Goal: Information Seeking & Learning: Learn about a topic

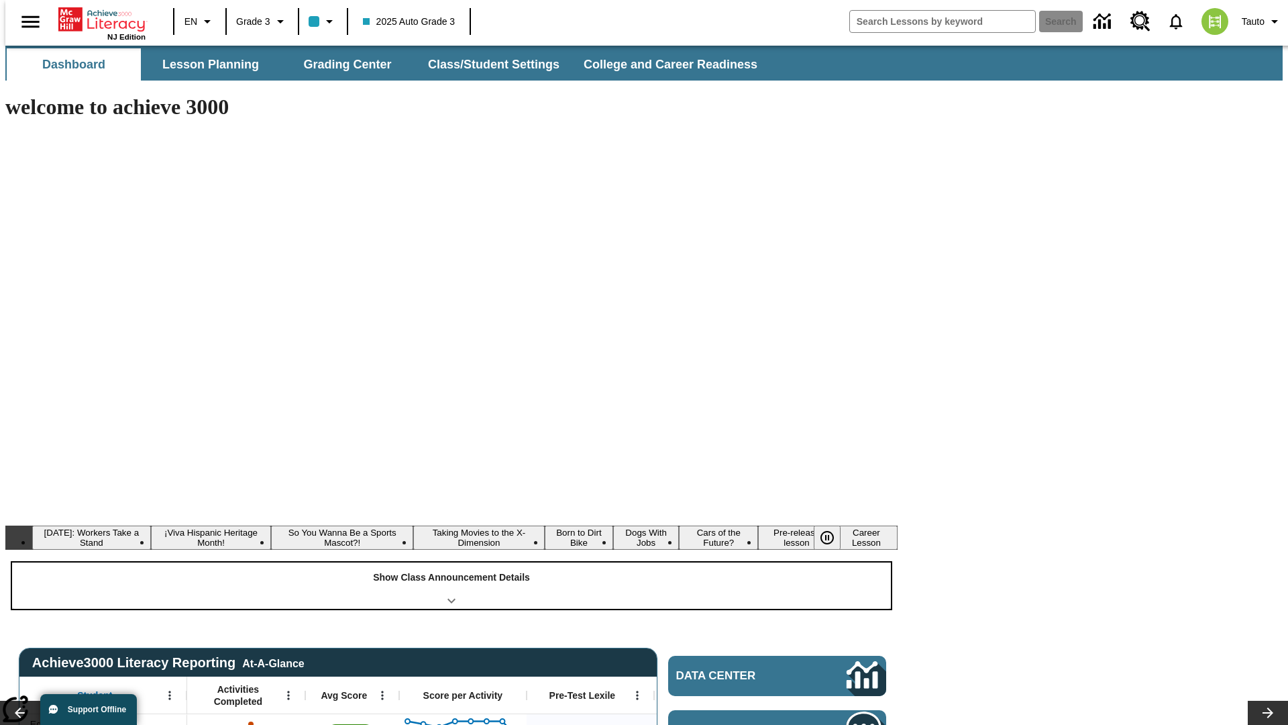
click at [451, 562] on div "Show Class Announcement Details" at bounding box center [451, 585] width 879 height 46
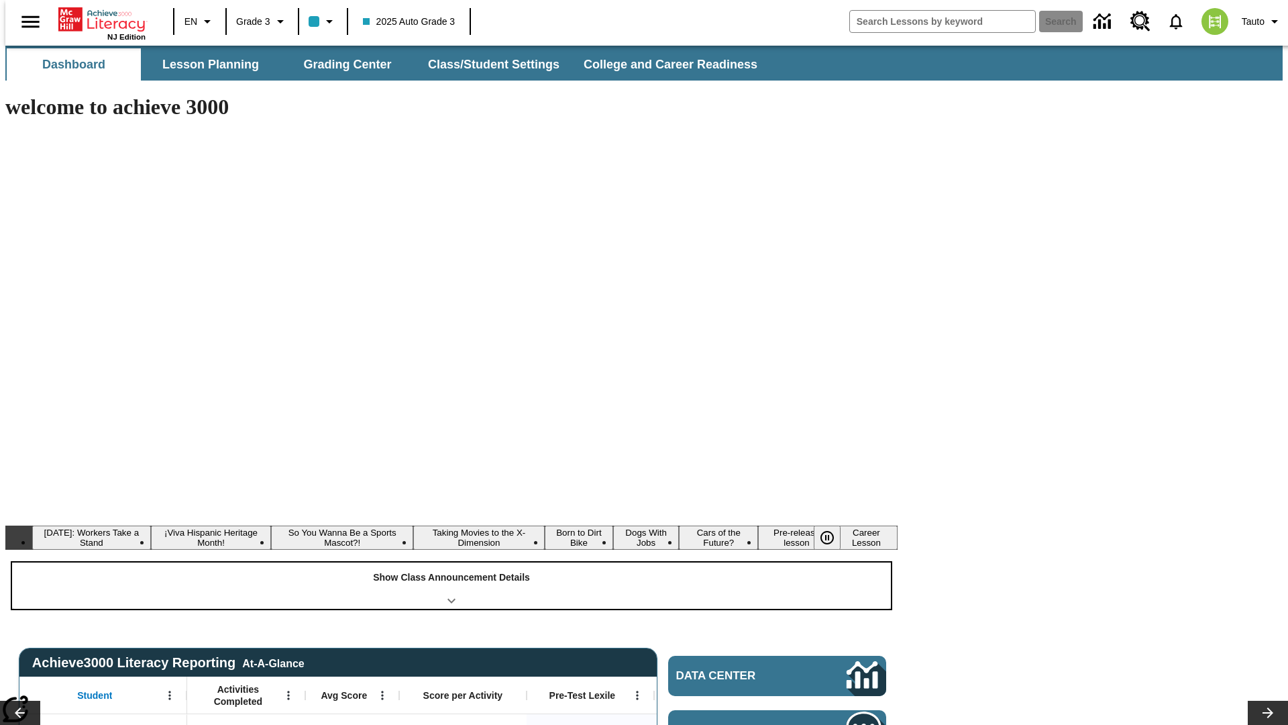
click at [451, 562] on div "Show Class Announcement Details" at bounding box center [451, 585] width 879 height 46
